Goal: Find specific page/section: Find specific page/section

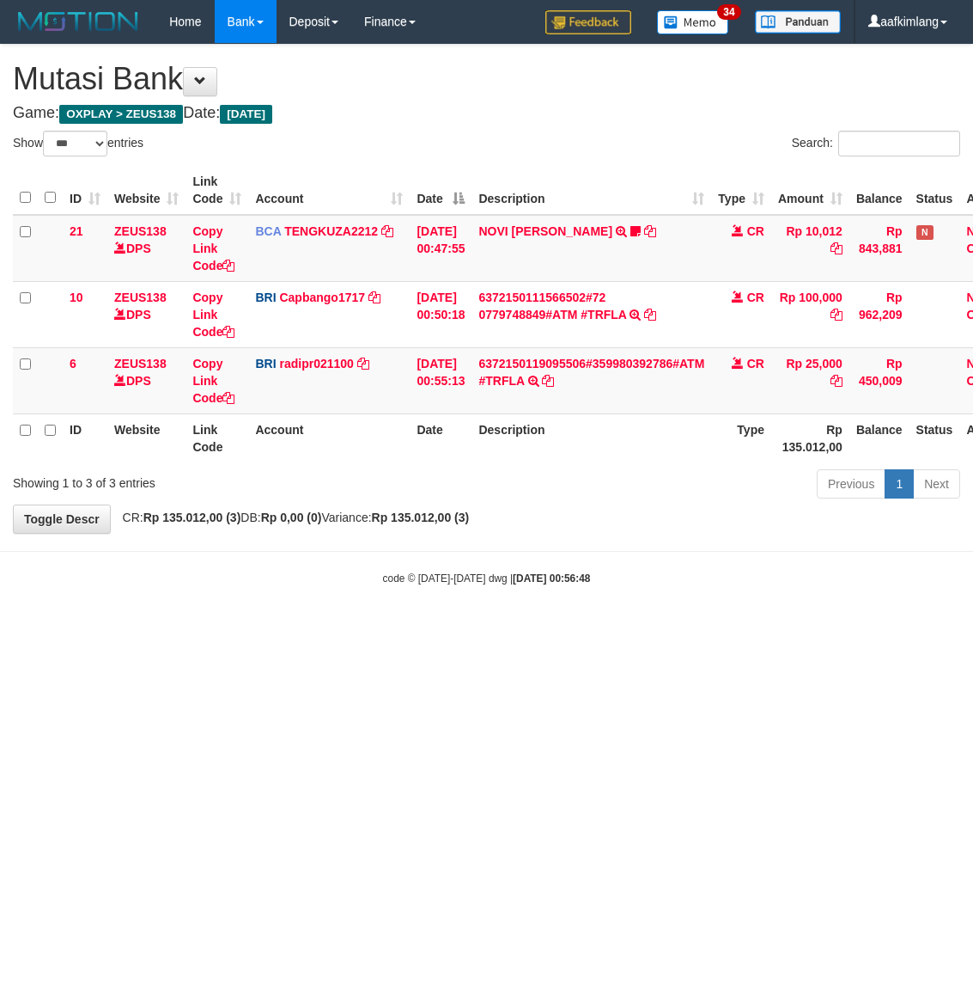
select select "***"
click at [430, 629] on html "Toggle navigation Home Bank Account List Mutasi Bank Search Note Mutasi Deposit…" at bounding box center [486, 314] width 973 height 629
drag, startPoint x: 415, startPoint y: 719, endPoint x: 401, endPoint y: 717, distance: 13.9
click at [410, 629] on html "Toggle navigation Home Bank Account List Mutasi Bank Search Note Mutasi Deposit…" at bounding box center [486, 314] width 973 height 629
click at [401, 629] on html "Toggle navigation Home Bank Account List Mutasi Bank Search Note Mutasi Deposit…" at bounding box center [486, 314] width 973 height 629
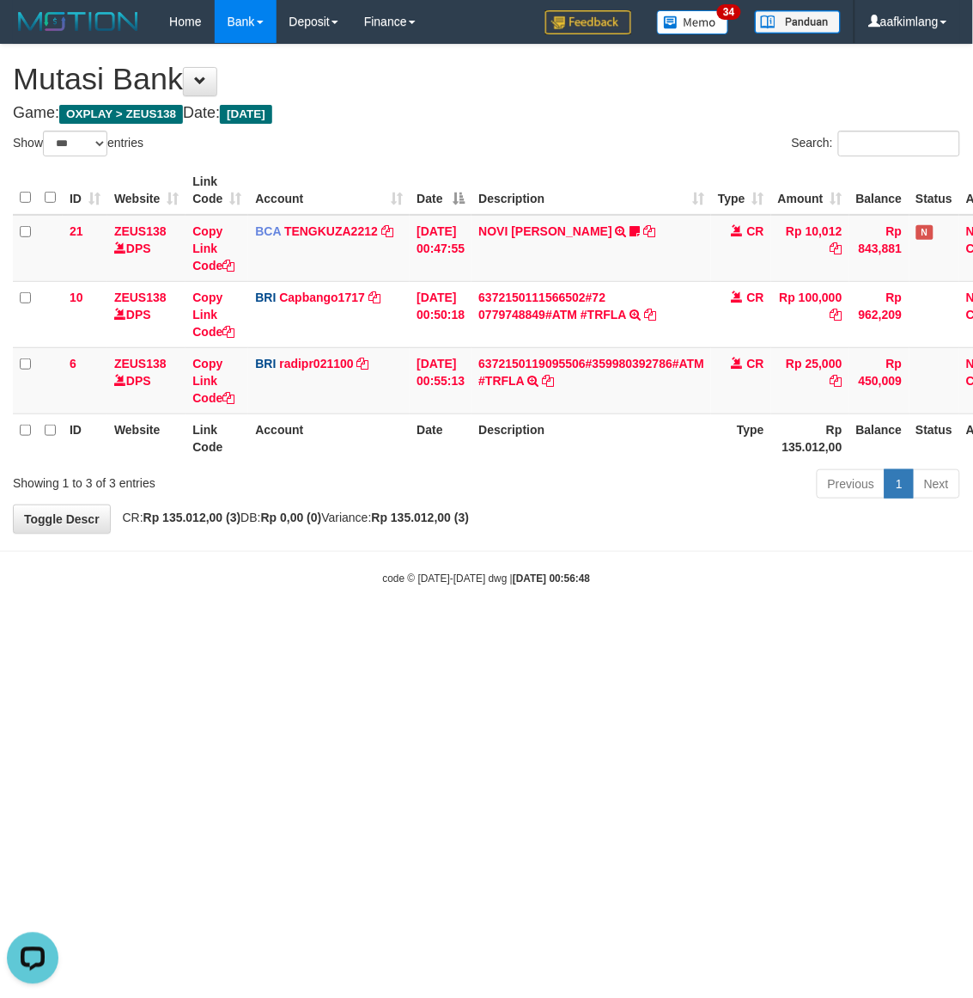
click at [400, 629] on html "Toggle navigation Home Bank Account List Mutasi Bank Search Note Mutasi Deposit…" at bounding box center [486, 314] width 973 height 629
click at [406, 629] on html "Toggle navigation Home Bank Account List Mutasi Bank Search Note Mutasi Deposit…" at bounding box center [486, 314] width 973 height 629
select select "***"
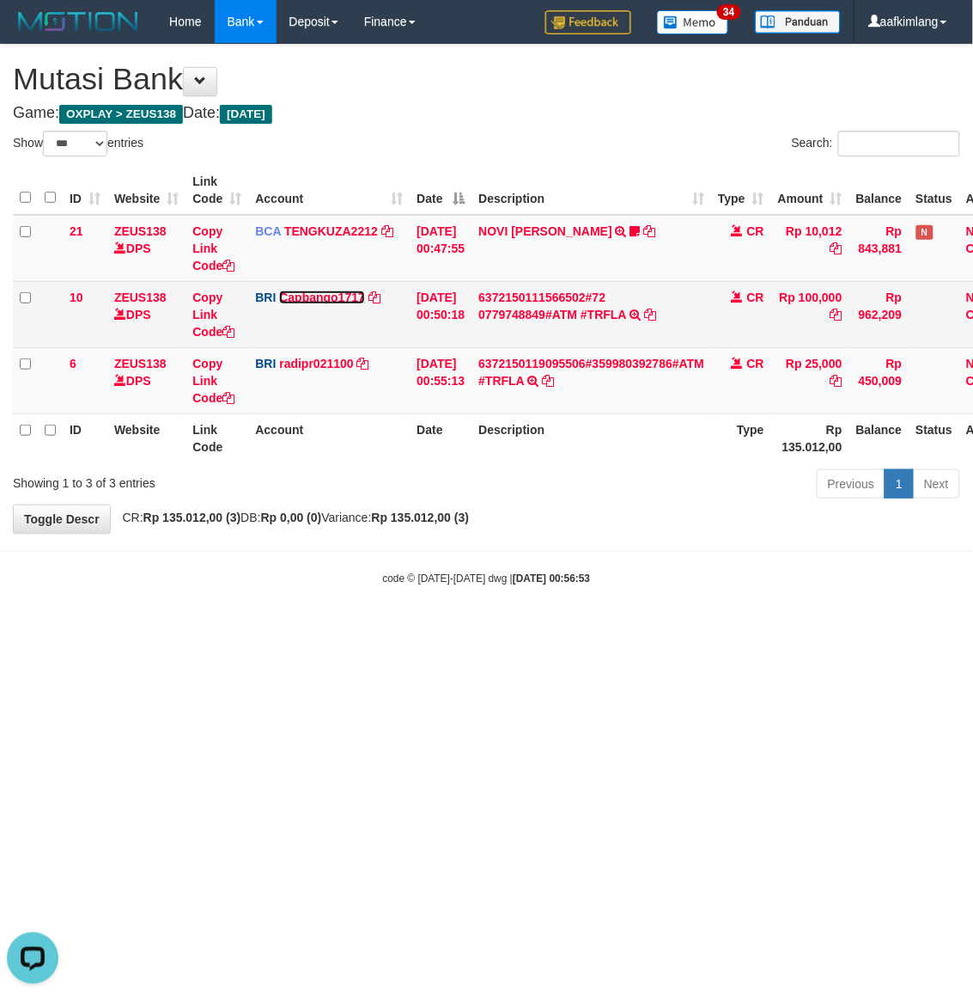
drag, startPoint x: 315, startPoint y: 297, endPoint x: 319, endPoint y: 306, distance: 9.3
click at [315, 298] on link "Capbango1717" at bounding box center [322, 297] width 86 height 14
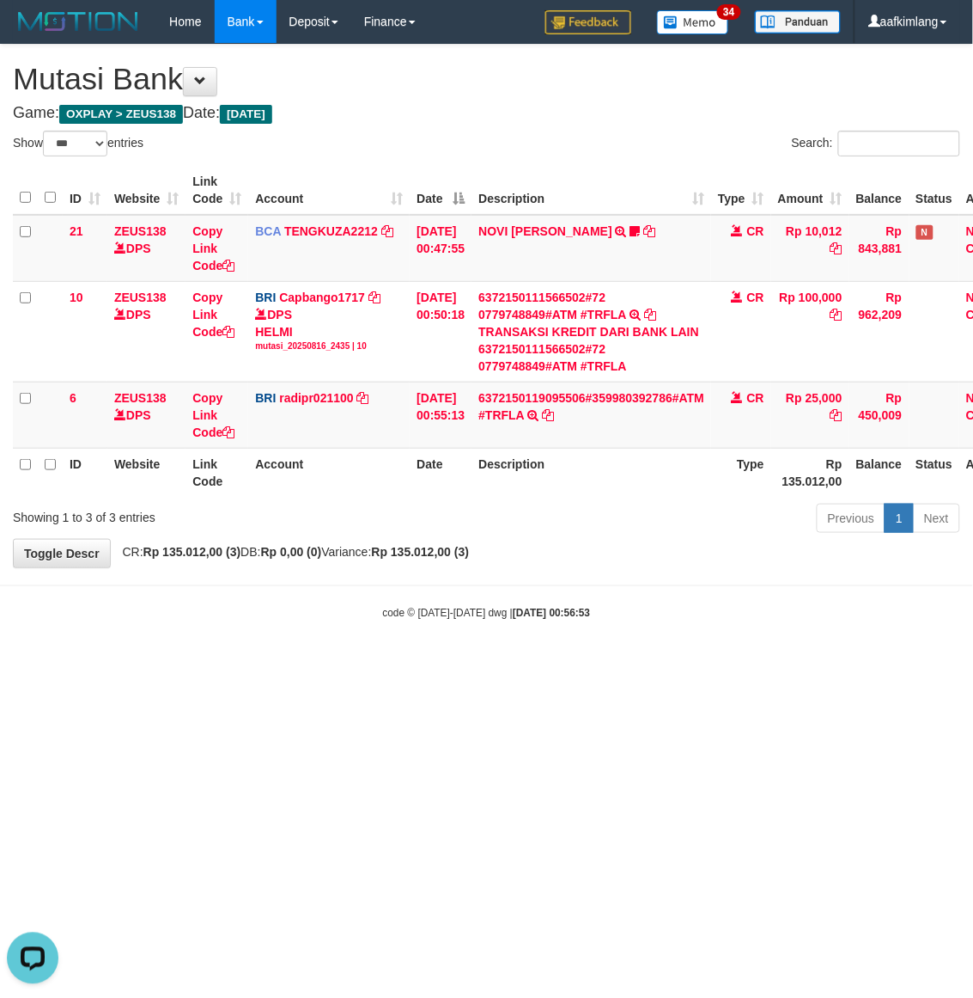
click at [350, 663] on html "Toggle navigation Home Bank Account List Mutasi Bank Search Note Mutasi Deposit…" at bounding box center [486, 331] width 973 height 663
drag, startPoint x: 345, startPoint y: 714, endPoint x: 238, endPoint y: 625, distance: 139.7
click at [333, 663] on html "Toggle navigation Home Bank Account List Mutasi Bank Search Note Mutasi Deposit…" at bounding box center [486, 331] width 973 height 663
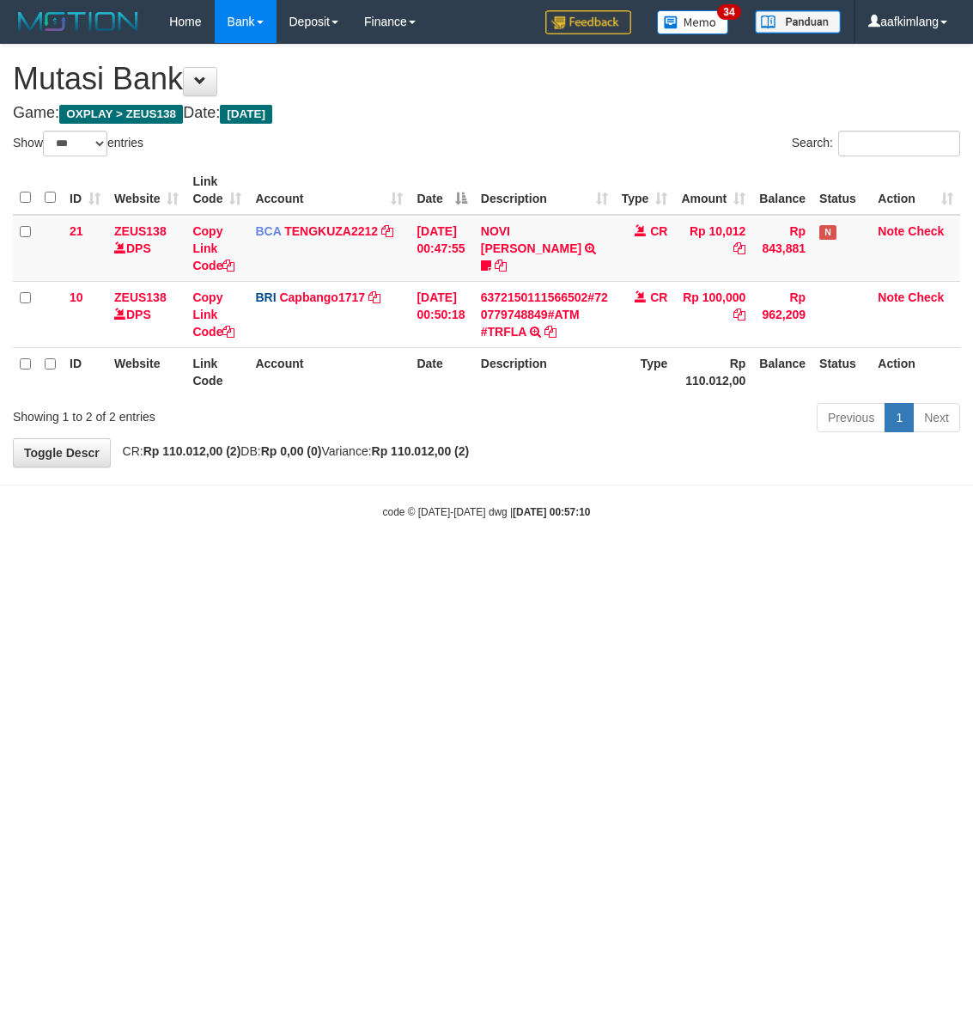
select select "***"
click at [547, 563] on html "Toggle navigation Home Bank Account List Mutasi Bank Search Note Mutasi Deposit…" at bounding box center [486, 281] width 973 height 563
click at [281, 563] on html "Toggle navigation Home Bank Account List Mutasi Bank Search Note Mutasi Deposit…" at bounding box center [486, 281] width 973 height 563
click at [289, 563] on html "Toggle navigation Home Bank Account List Mutasi Bank Search Note Mutasi Deposit…" at bounding box center [486, 281] width 973 height 563
click at [290, 563] on html "Toggle navigation Home Bank Account List Mutasi Bank Search Note Mutasi Deposit…" at bounding box center [486, 281] width 973 height 563
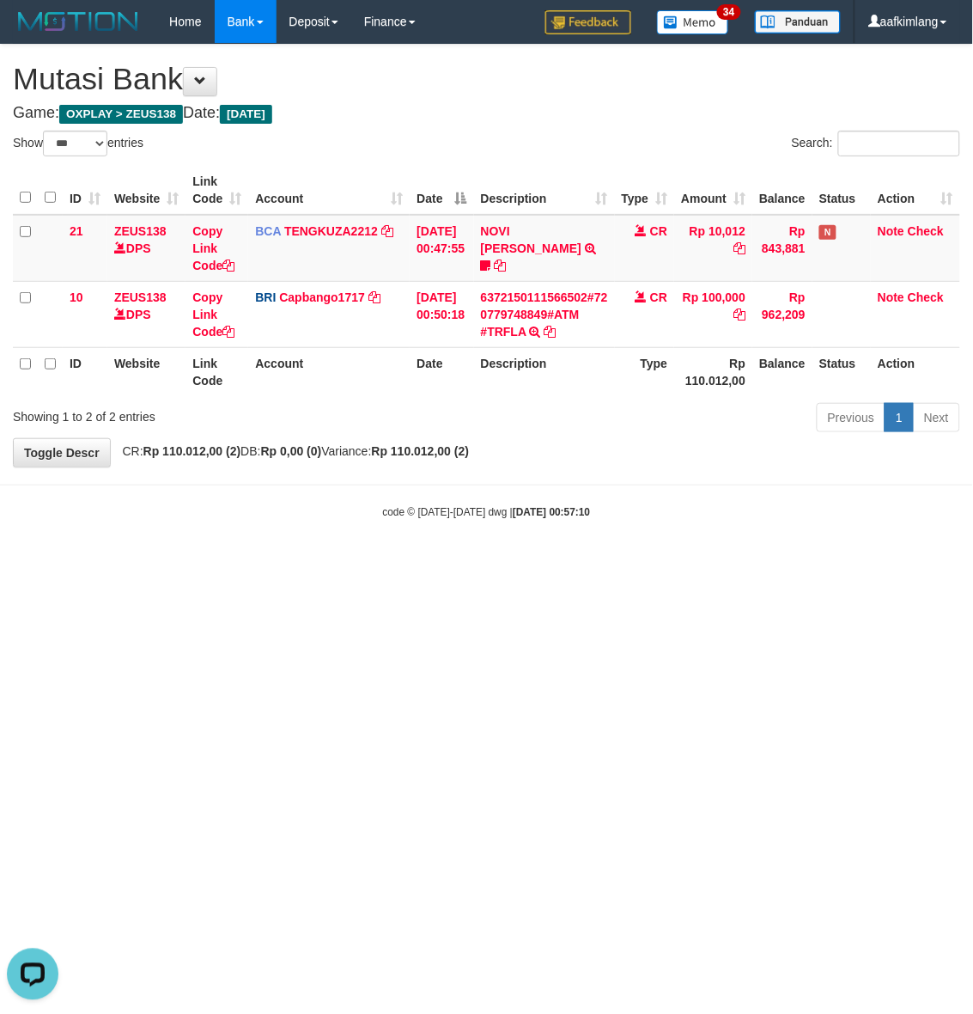
drag, startPoint x: 284, startPoint y: 702, endPoint x: 288, endPoint y: 716, distance: 14.2
click at [284, 563] on html "Toggle navigation Home Bank Account List Mutasi Bank Search Note Mutasi Deposit…" at bounding box center [486, 281] width 973 height 563
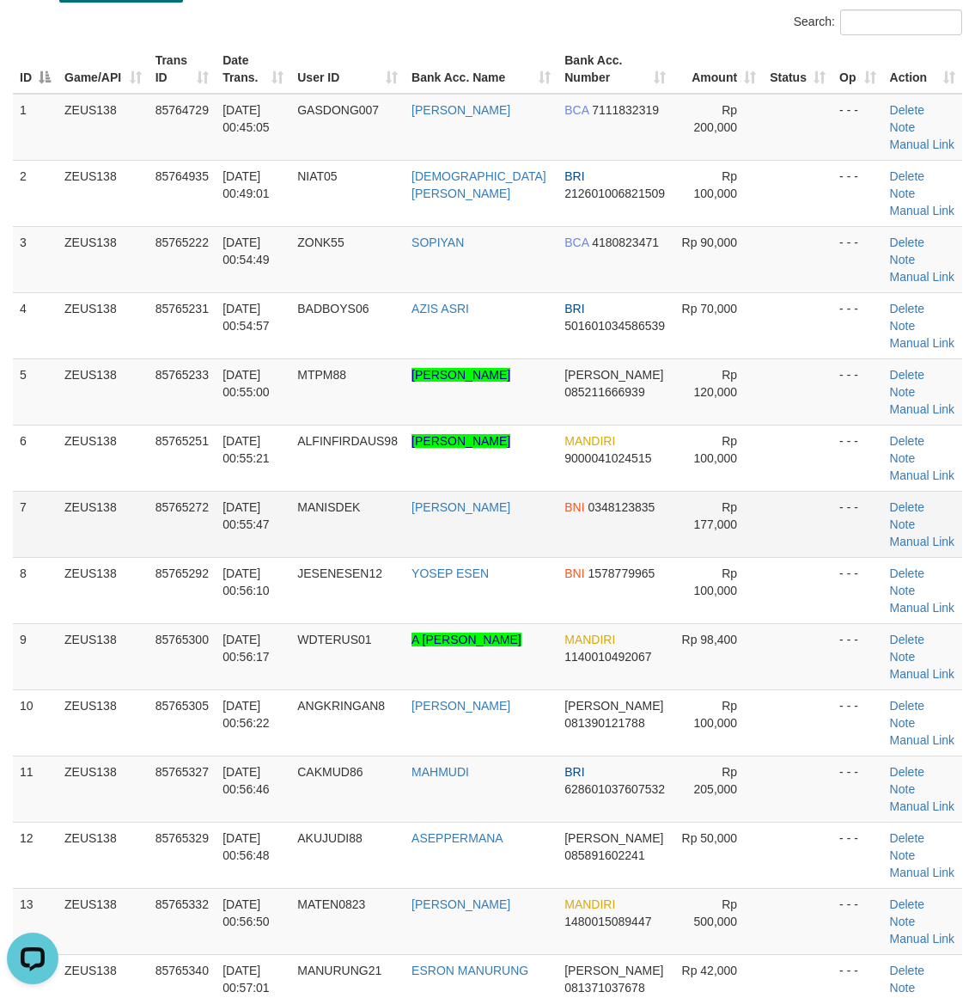
click at [787, 494] on td at bounding box center [798, 524] width 70 height 66
click at [783, 494] on td at bounding box center [798, 524] width 70 height 66
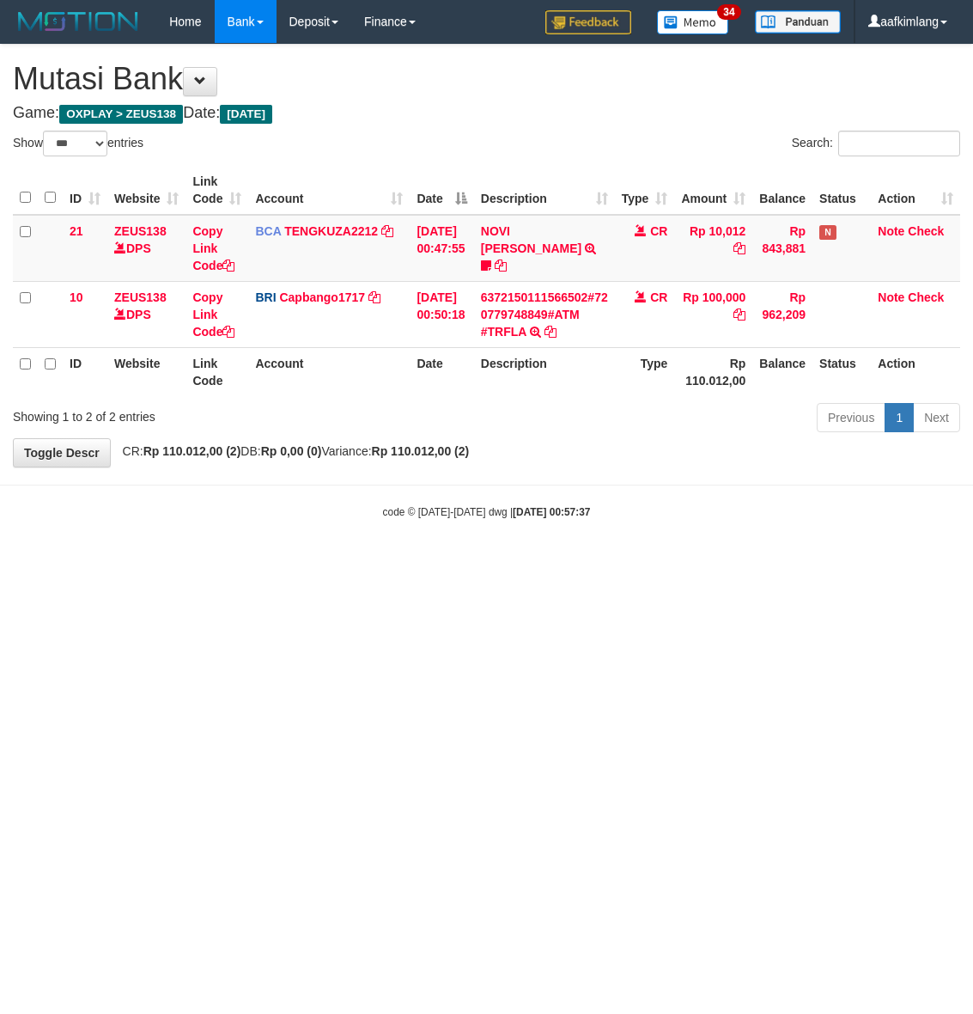
select select "***"
click at [396, 563] on html "Toggle navigation Home Bank Account List Mutasi Bank Search Note Mutasi Deposit…" at bounding box center [486, 281] width 973 height 563
click at [371, 563] on html "Toggle navigation Home Bank Account List Mutasi Bank Search Note Mutasi Deposit…" at bounding box center [486, 281] width 973 height 563
click at [361, 563] on html "Toggle navigation Home Bank Account List Mutasi Bank Search Note Mutasi Deposit…" at bounding box center [486, 281] width 973 height 563
click at [359, 563] on html "Toggle navigation Home Bank Account List Mutasi Bank Search Note Mutasi Deposit…" at bounding box center [486, 281] width 973 height 563
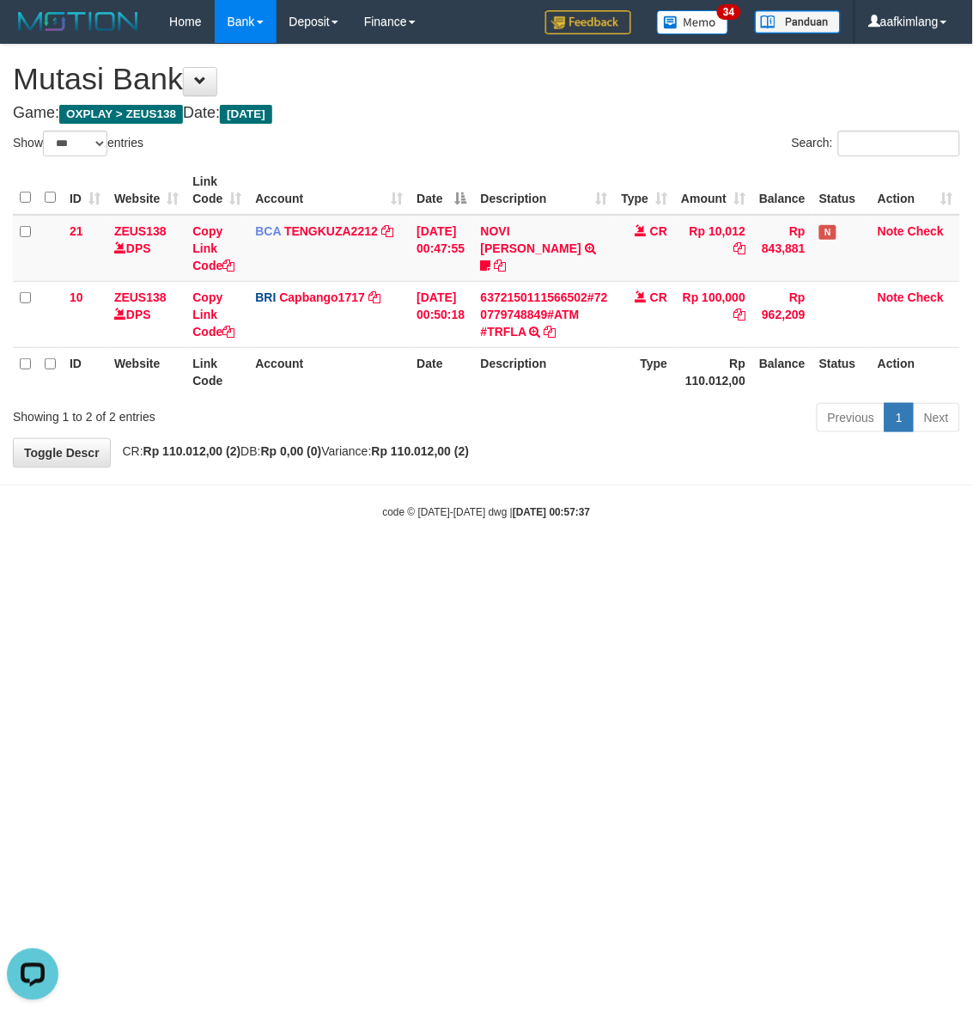
drag, startPoint x: 359, startPoint y: 666, endPoint x: 348, endPoint y: 690, distance: 26.5
click at [358, 563] on html "Toggle navigation Home Bank Account List Mutasi Bank Search Note Mutasi Deposit…" at bounding box center [486, 281] width 973 height 563
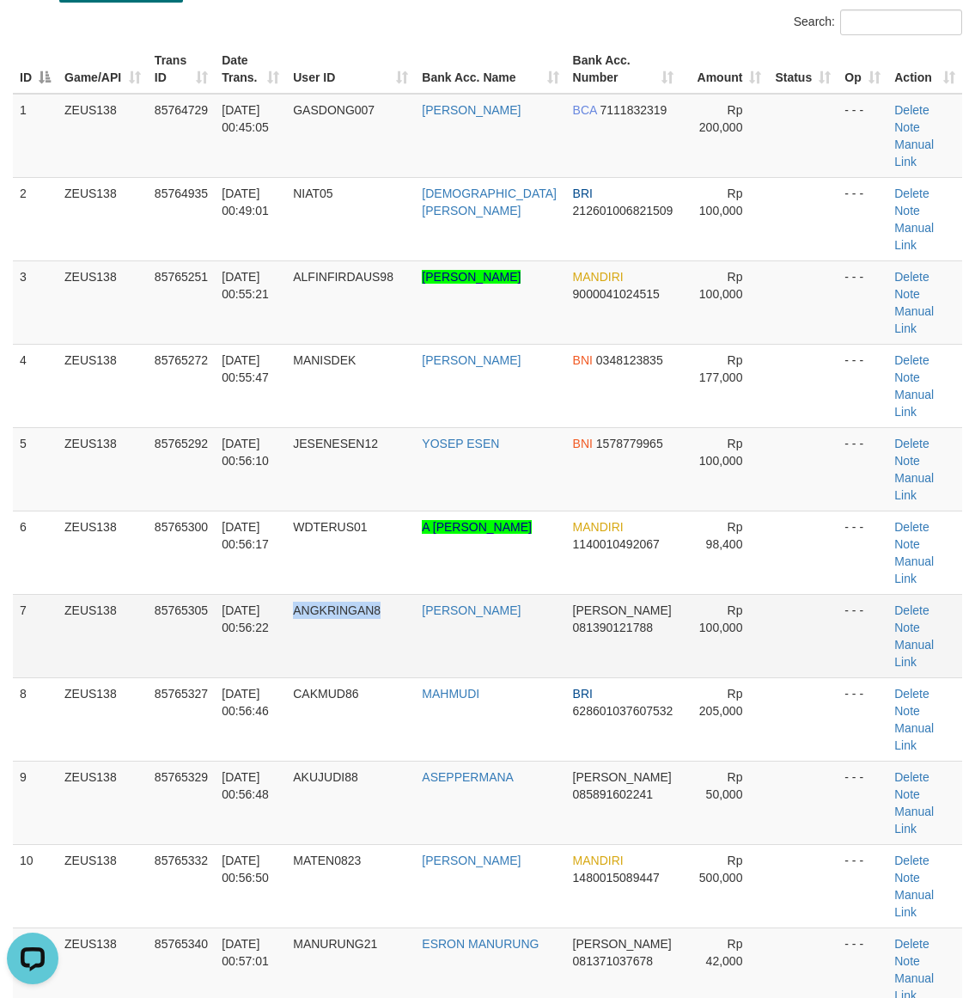
drag, startPoint x: 404, startPoint y: 501, endPoint x: 307, endPoint y: 504, distance: 97.2
click at [307, 594] on td "ANGKRINGAN8" at bounding box center [350, 635] width 129 height 83
copy span "ANGKRINGAN8"
click at [768, 594] on td at bounding box center [803, 635] width 70 height 83
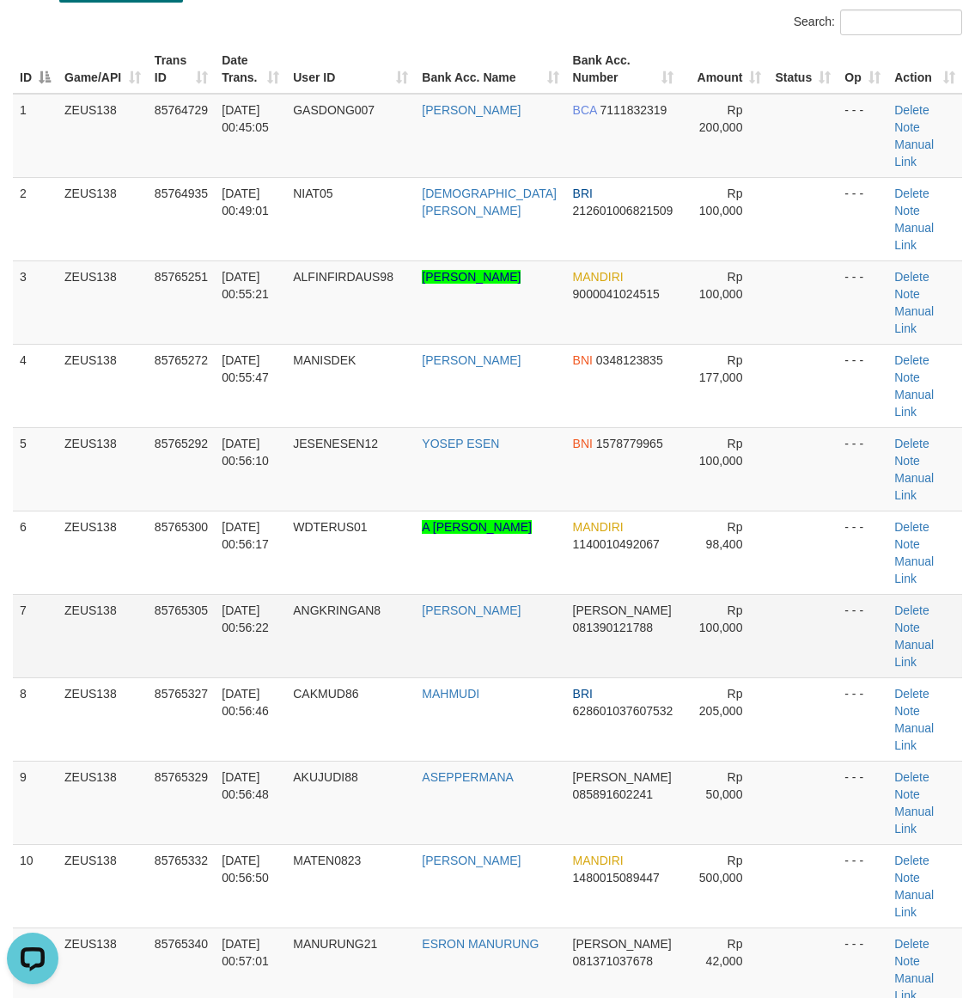
click at [768, 594] on td at bounding box center [803, 635] width 70 height 83
click at [772, 594] on td at bounding box center [803, 635] width 70 height 83
